Goal: Navigation & Orientation: Find specific page/section

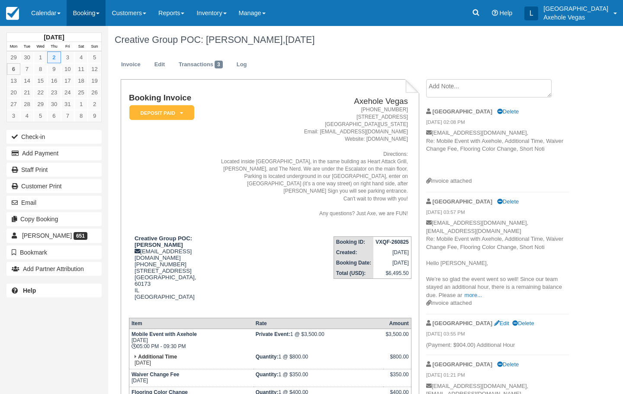
click at [87, 13] on link "Booking" at bounding box center [86, 13] width 39 height 26
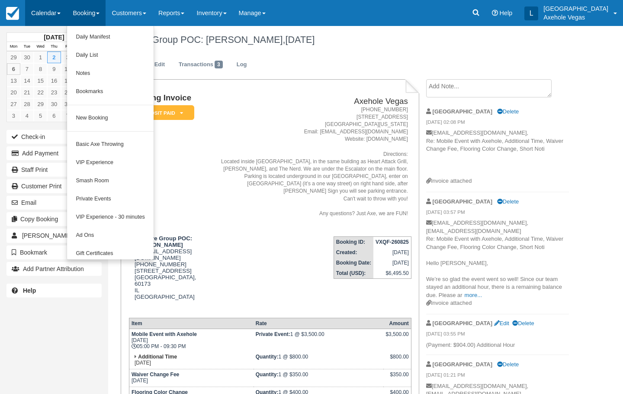
click at [42, 13] on link "Calendar" at bounding box center [46, 13] width 42 height 26
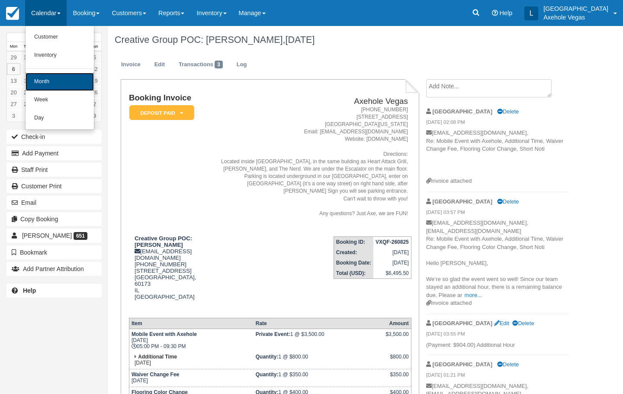
click at [54, 81] on link "Month" at bounding box center [60, 82] width 68 height 18
click at [54, 81] on link "16" at bounding box center [53, 81] width 13 height 12
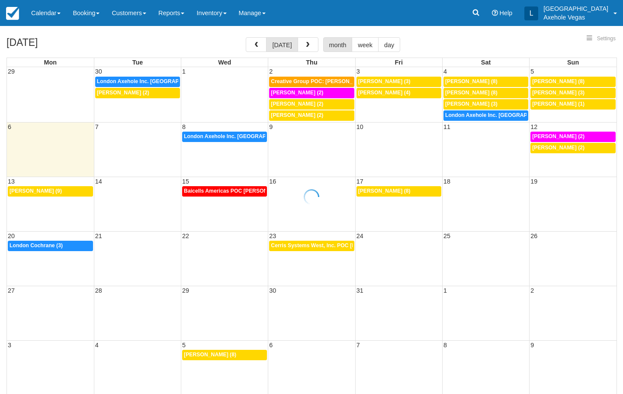
select select
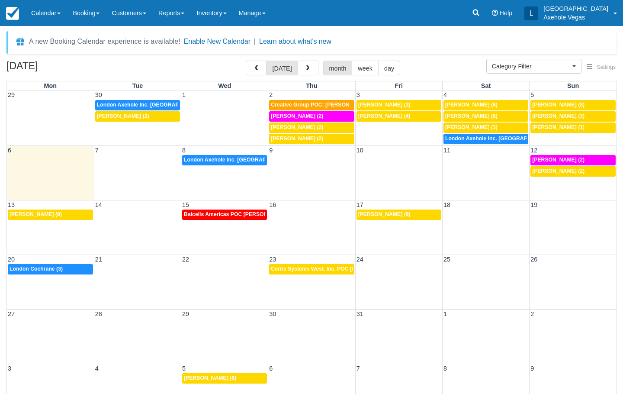
click at [336, 92] on td "2" at bounding box center [311, 94] width 87 height 9
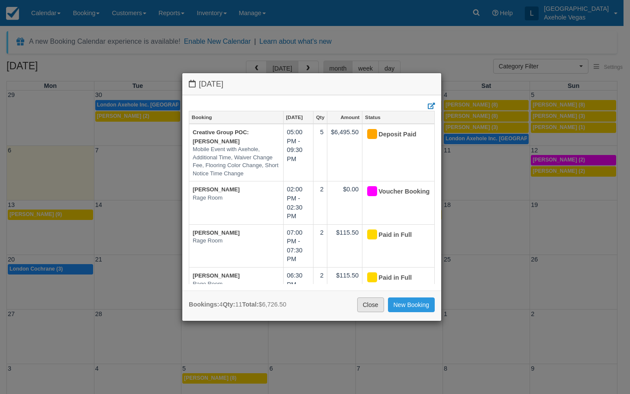
click at [374, 305] on link "Close" at bounding box center [370, 304] width 27 height 15
